Goal: Task Accomplishment & Management: Manage account settings

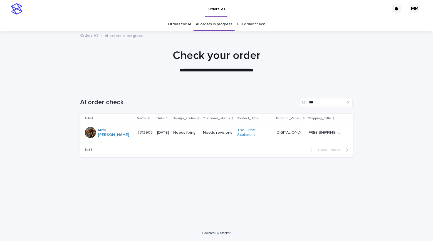
click at [201, 133] on td "Needs fixing" at bounding box center [186, 132] width 30 height 19
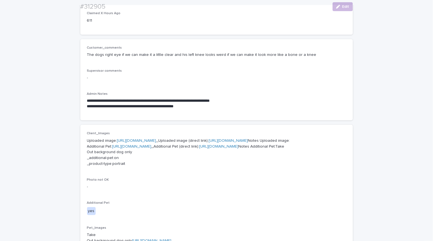
scroll to position [439, 0]
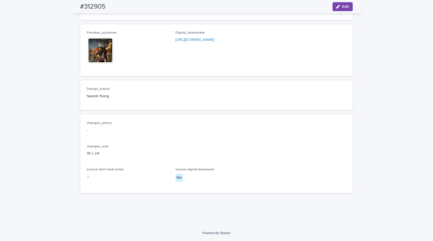
click at [91, 55] on img at bounding box center [100, 50] width 27 height 27
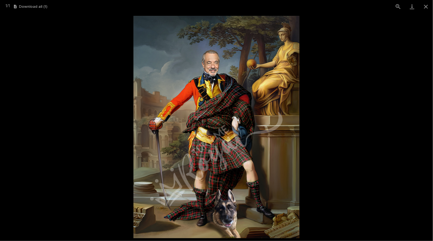
click at [36, 66] on picture at bounding box center [216, 127] width 433 height 228
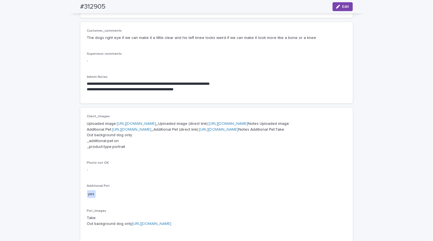
scroll to position [0, 0]
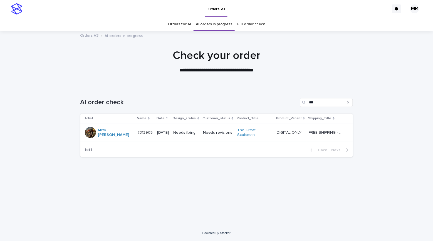
click at [197, 132] on p "Needs fixing" at bounding box center [185, 132] width 25 height 5
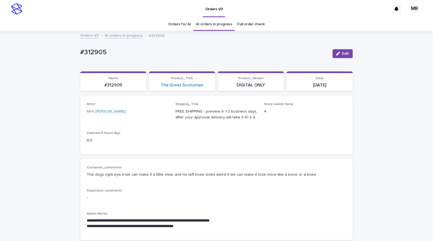
scroll to position [18, 0]
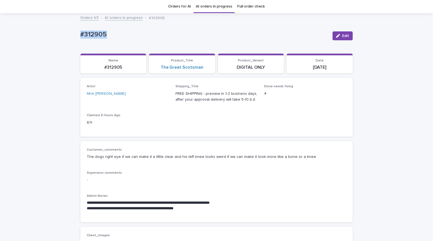
drag, startPoint x: 111, startPoint y: 36, endPoint x: 63, endPoint y: 28, distance: 48.0
copy p "#312905"
click at [189, 38] on div "#312905" at bounding box center [204, 36] width 248 height 10
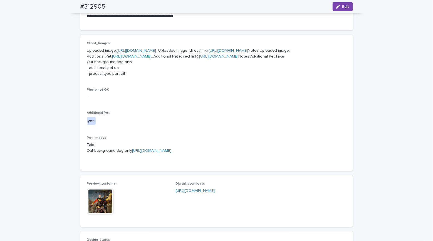
scroll to position [0, 0]
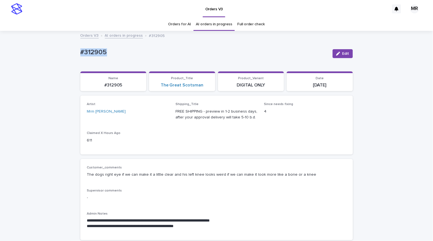
copy p "#312905"
click at [339, 50] on button "Edit" at bounding box center [342, 53] width 20 height 9
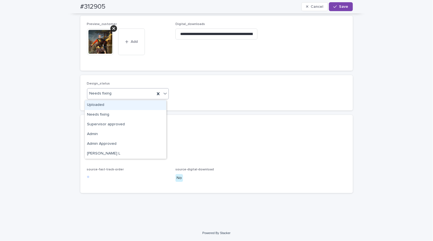
click at [100, 107] on div "Uploaded" at bounding box center [125, 105] width 81 height 10
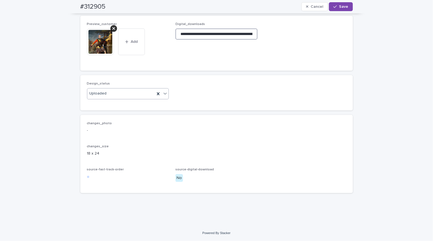
click at [203, 34] on input "**********" at bounding box center [216, 33] width 82 height 11
click at [113, 29] on div at bounding box center [113, 28] width 7 height 7
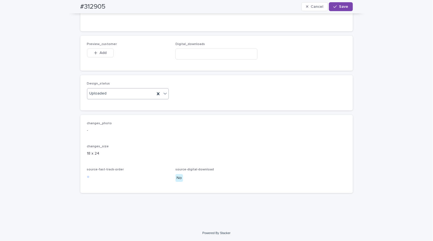
scroll to position [434, 0]
click at [97, 51] on button "Add" at bounding box center [100, 52] width 27 height 9
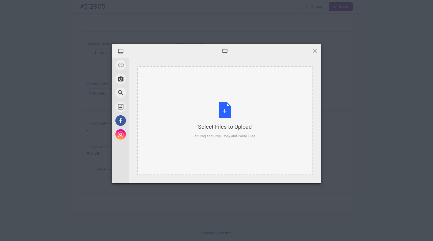
click at [223, 110] on div "Select Files to Upload or Drag and Drop, Copy and Paste Files" at bounding box center [224, 120] width 61 height 37
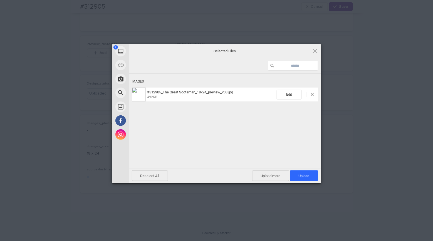
drag, startPoint x: 307, startPoint y: 176, endPoint x: 303, endPoint y: 169, distance: 8.5
click at [307, 176] on span "Upload 1" at bounding box center [303, 176] width 11 height 4
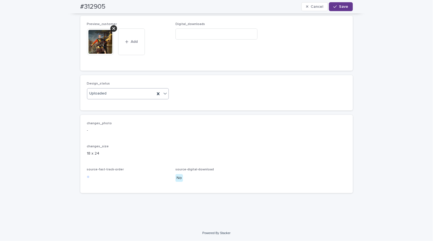
click at [344, 7] on span "Save" at bounding box center [343, 7] width 9 height 4
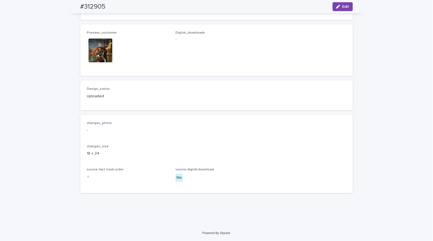
drag, startPoint x: 50, startPoint y: 61, endPoint x: 51, endPoint y: 24, distance: 36.7
